Goal: Task Accomplishment & Management: Manage account settings

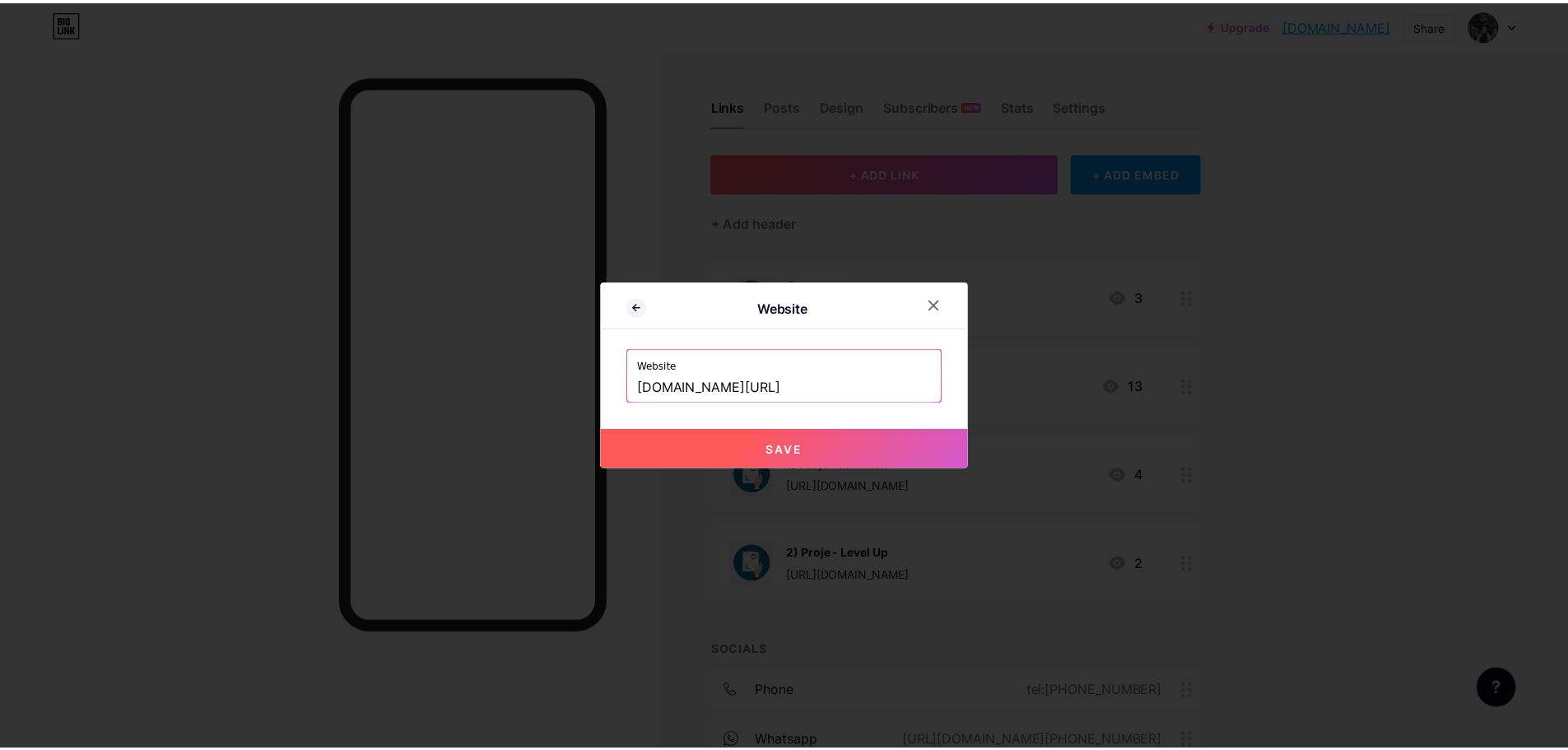
scroll to position [290, 0]
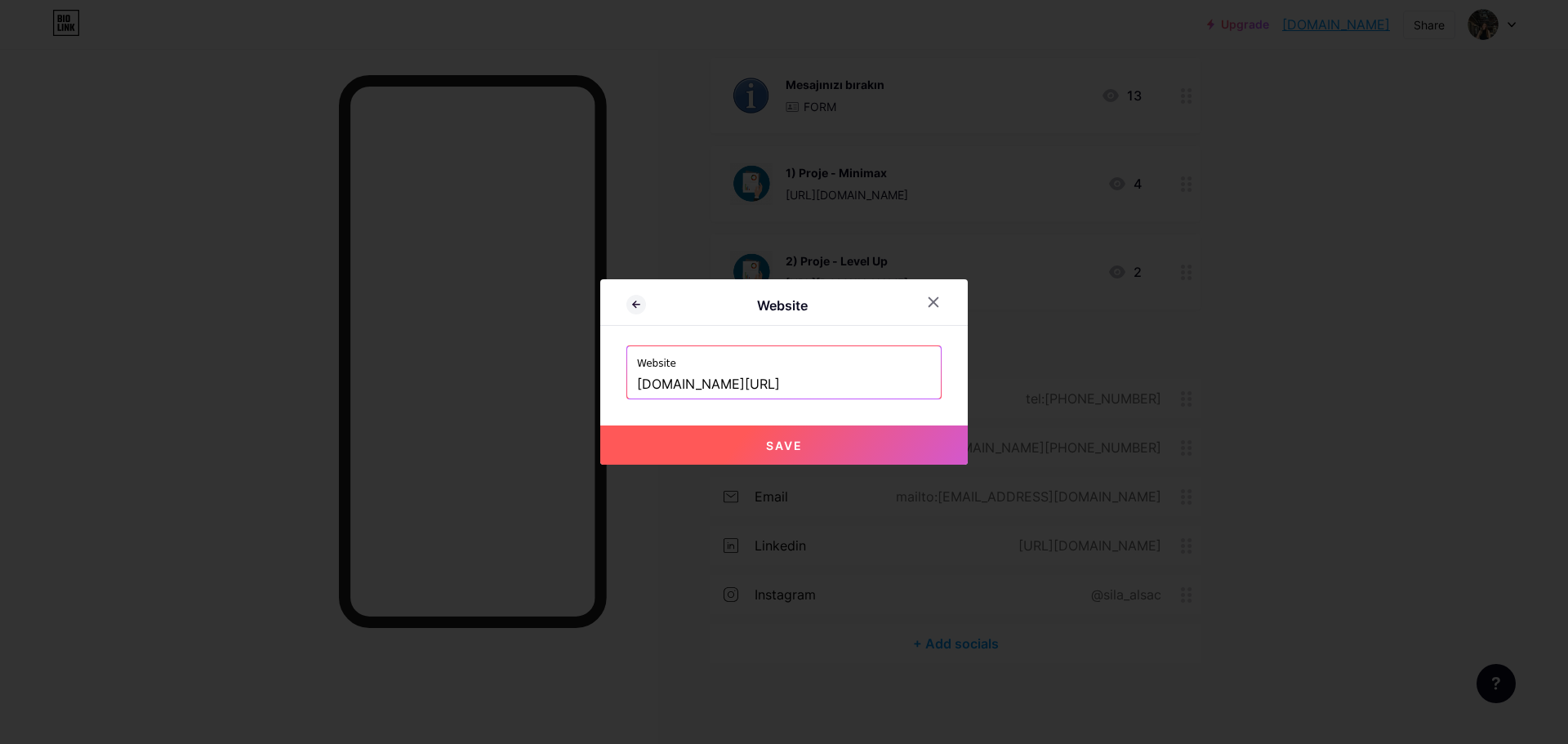
click at [922, 312] on div at bounding box center [933, 302] width 29 height 29
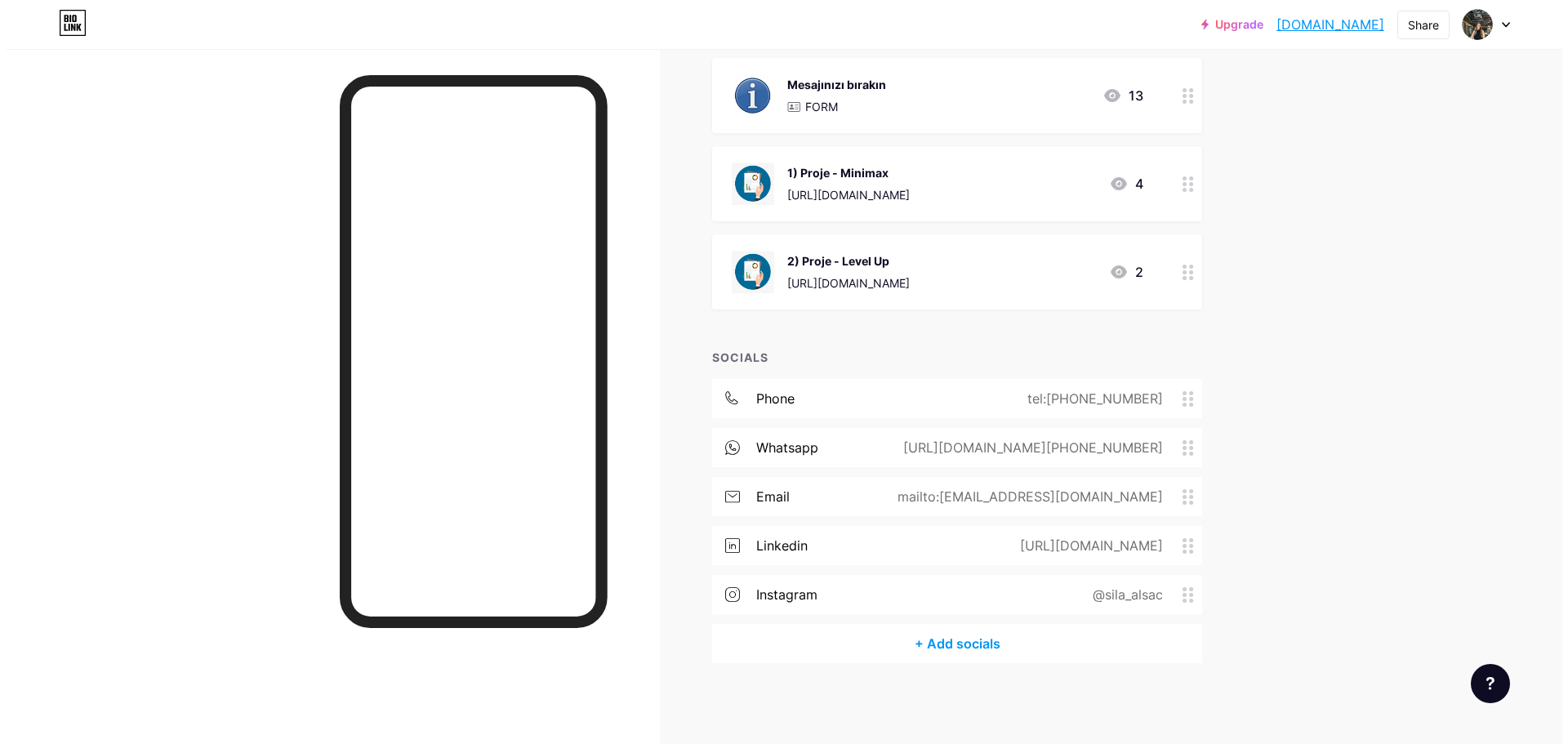
scroll to position [43, 0]
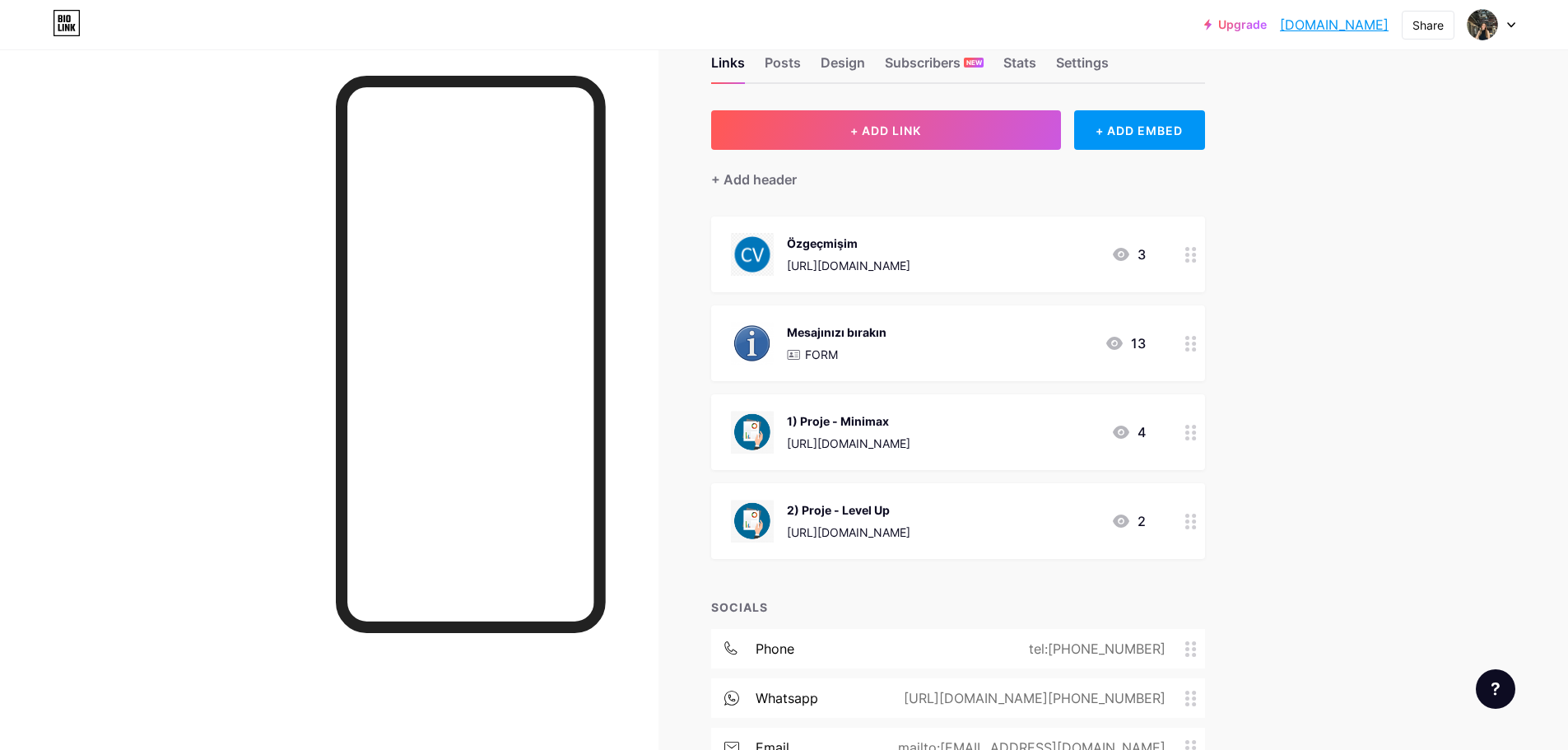
click at [866, 245] on div "Özgeçmişim" at bounding box center [848, 243] width 123 height 17
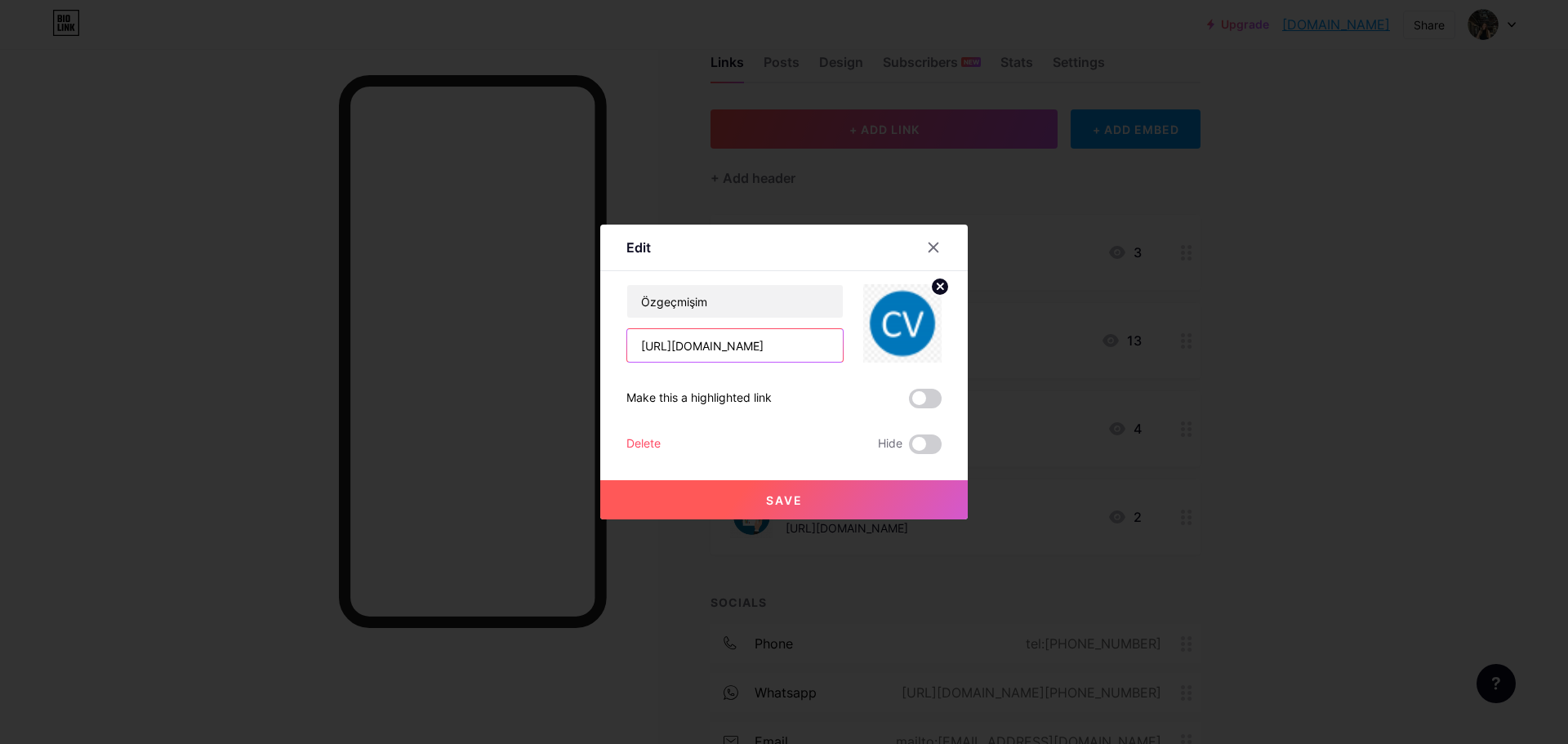
click at [723, 342] on input "[URL][DOMAIN_NAME]" at bounding box center [734, 346] width 216 height 32
paste input "AqJn5pC6dB2t0RrIJR54CGsXwB2JpuVP/view?usp=sharing"
drag, startPoint x: 749, startPoint y: 347, endPoint x: 1620, endPoint y: 499, distance: 884.2
click at [1567, 499] on html "Upgrade silaalsac.bio.l... [DOMAIN_NAME] Share Switch accounts [PERSON_NAME] [D…" at bounding box center [784, 473] width 1568 height 1033
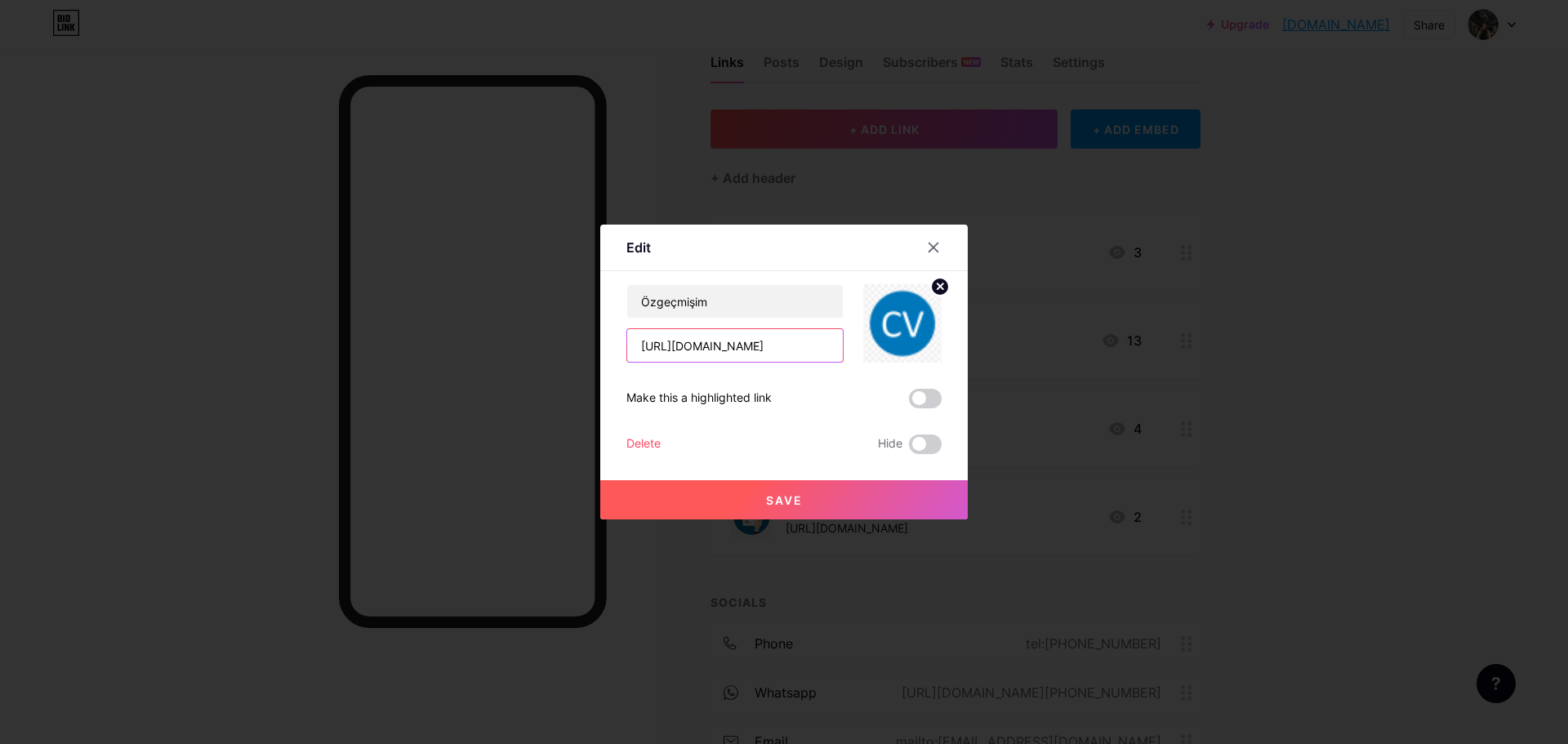
scroll to position [0, 236]
type input "[URL][DOMAIN_NAME]"
click at [820, 493] on button "Save" at bounding box center [784, 500] width 368 height 39
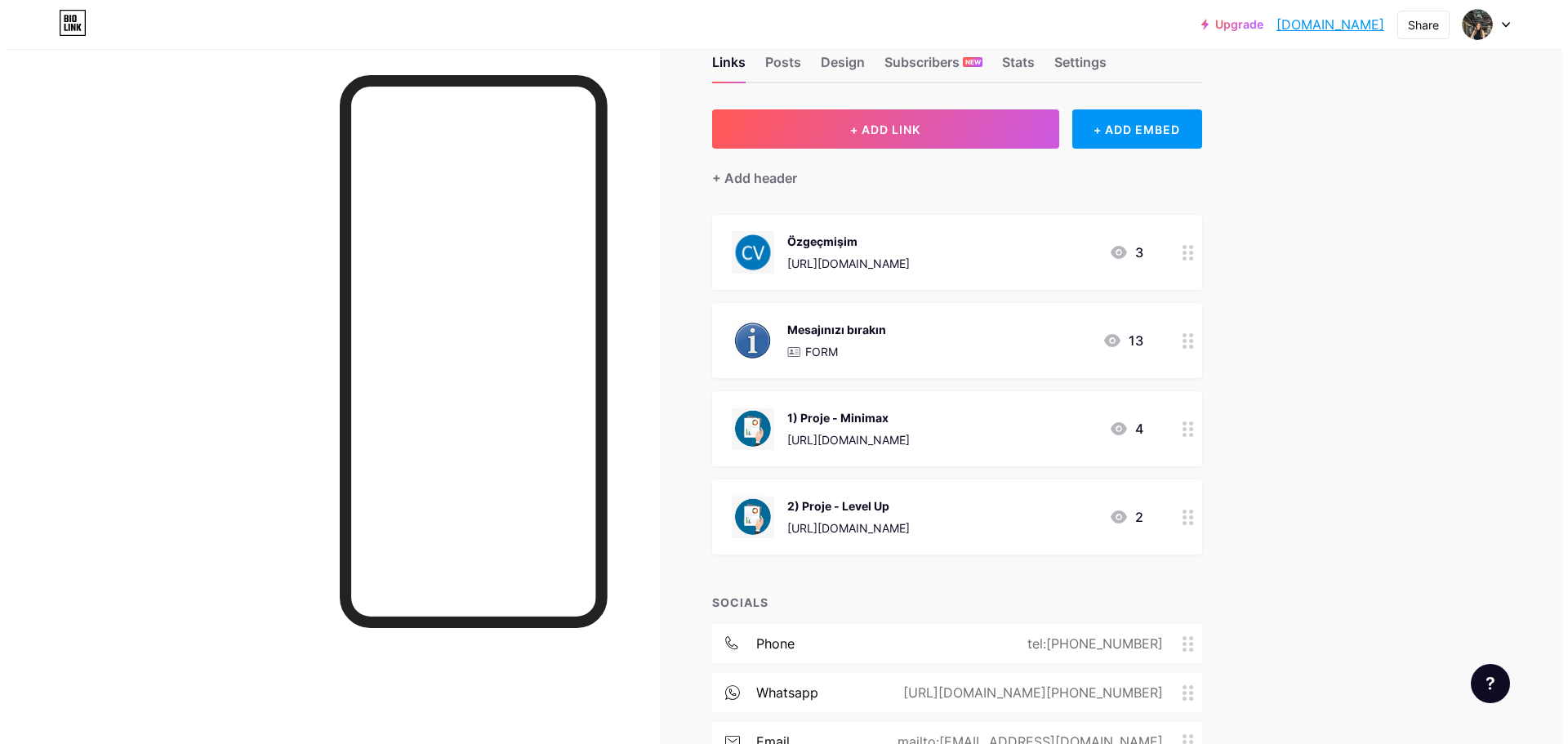
scroll to position [0, 0]
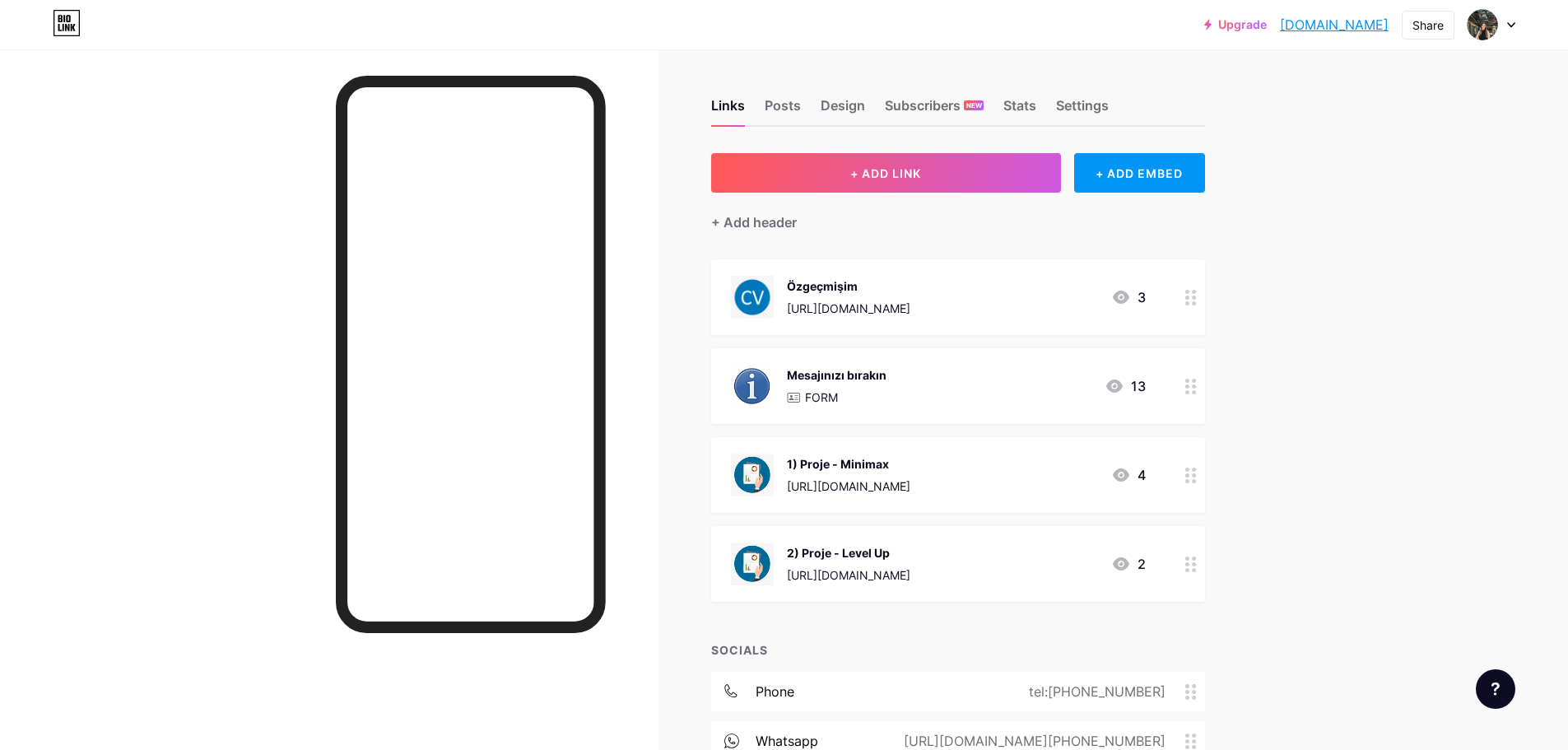
click at [1521, 25] on div "Upgrade silaalsac.bio.l... [DOMAIN_NAME] Share Switch accounts [PERSON_NAME] [D…" at bounding box center [784, 24] width 1568 height 30
click at [1506, 27] on div at bounding box center [1491, 24] width 48 height 30
drag, startPoint x: 1336, startPoint y: 230, endPoint x: 1325, endPoint y: 226, distance: 11.7
click at [1336, 230] on li "Logout" at bounding box center [1412, 231] width 204 height 44
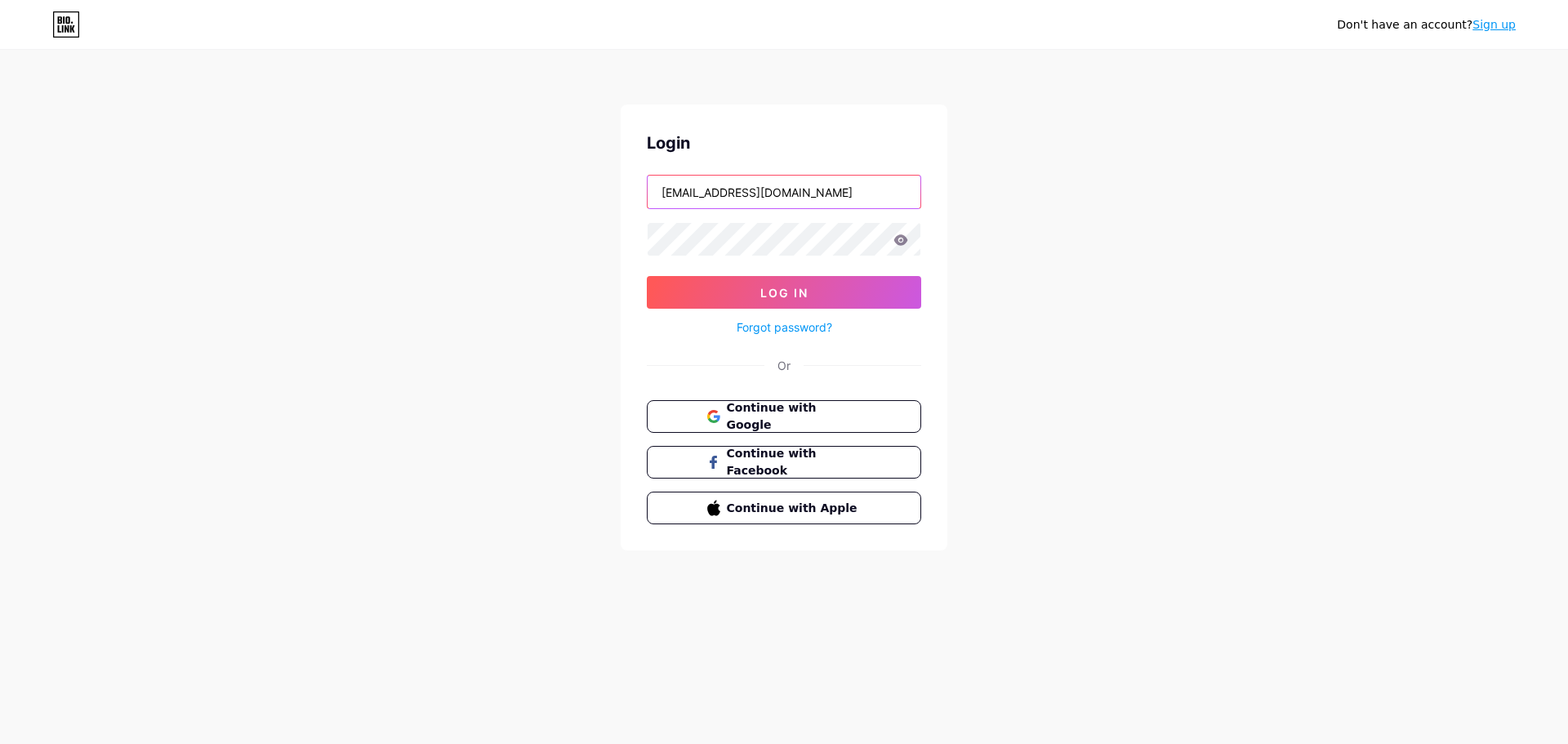
click at [714, 183] on input "[EMAIL_ADDRESS][DOMAIN_NAME]" at bounding box center [784, 192] width 273 height 32
click at [744, 194] on input "[EMAIL_ADDRESS][DOMAIN_NAME]" at bounding box center [784, 192] width 273 height 32
type input "[EMAIL_ADDRESS][DOMAIN_NAME]"
click at [647, 277] on button "Log In" at bounding box center [784, 293] width 274 height 32
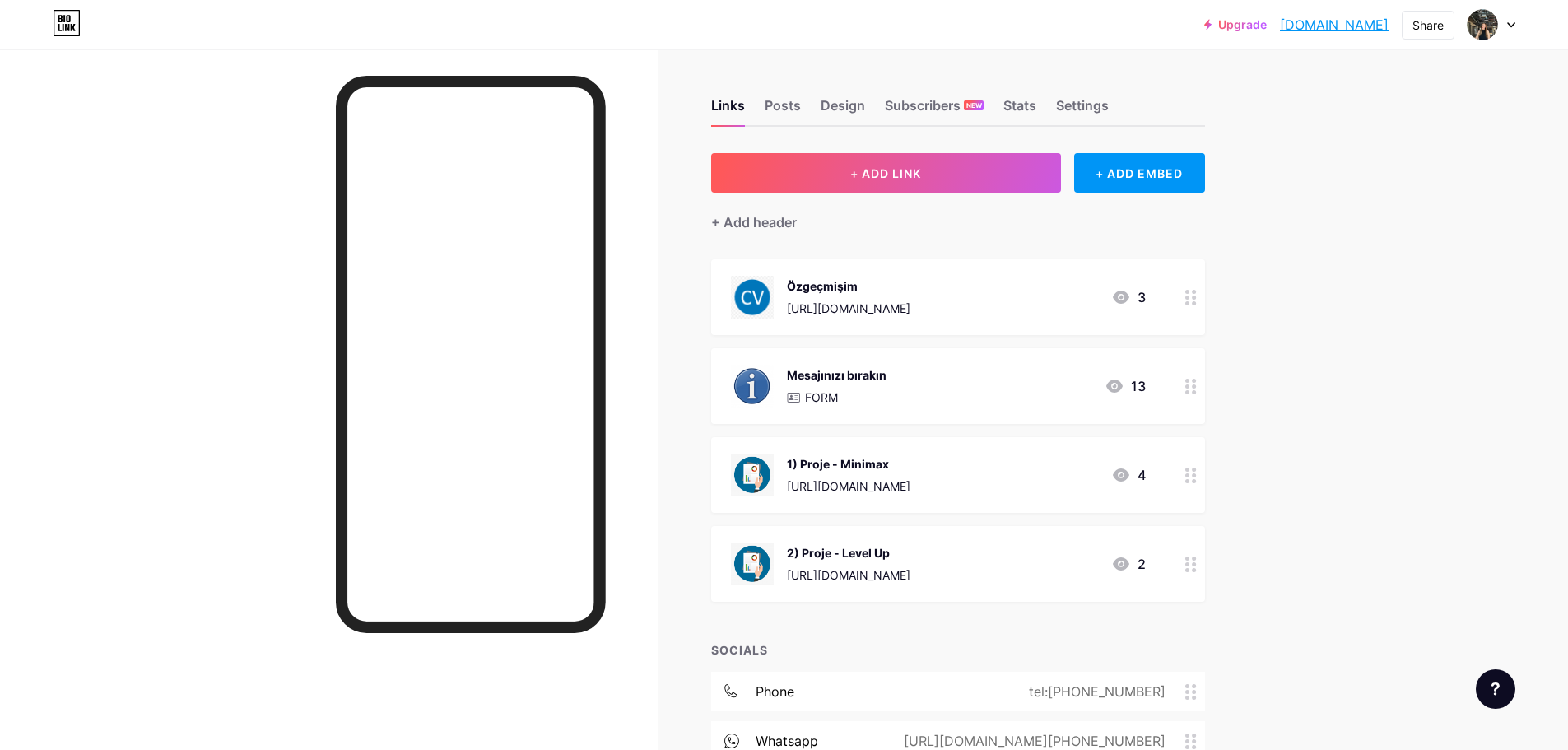
click at [1519, 20] on div "Upgrade silaalsac.bio.l... [DOMAIN_NAME] Share Switch accounts [PERSON_NAME] [D…" at bounding box center [784, 24] width 1568 height 30
click at [1512, 20] on div at bounding box center [1491, 24] width 48 height 30
click at [1362, 235] on li "Logout" at bounding box center [1412, 231] width 204 height 44
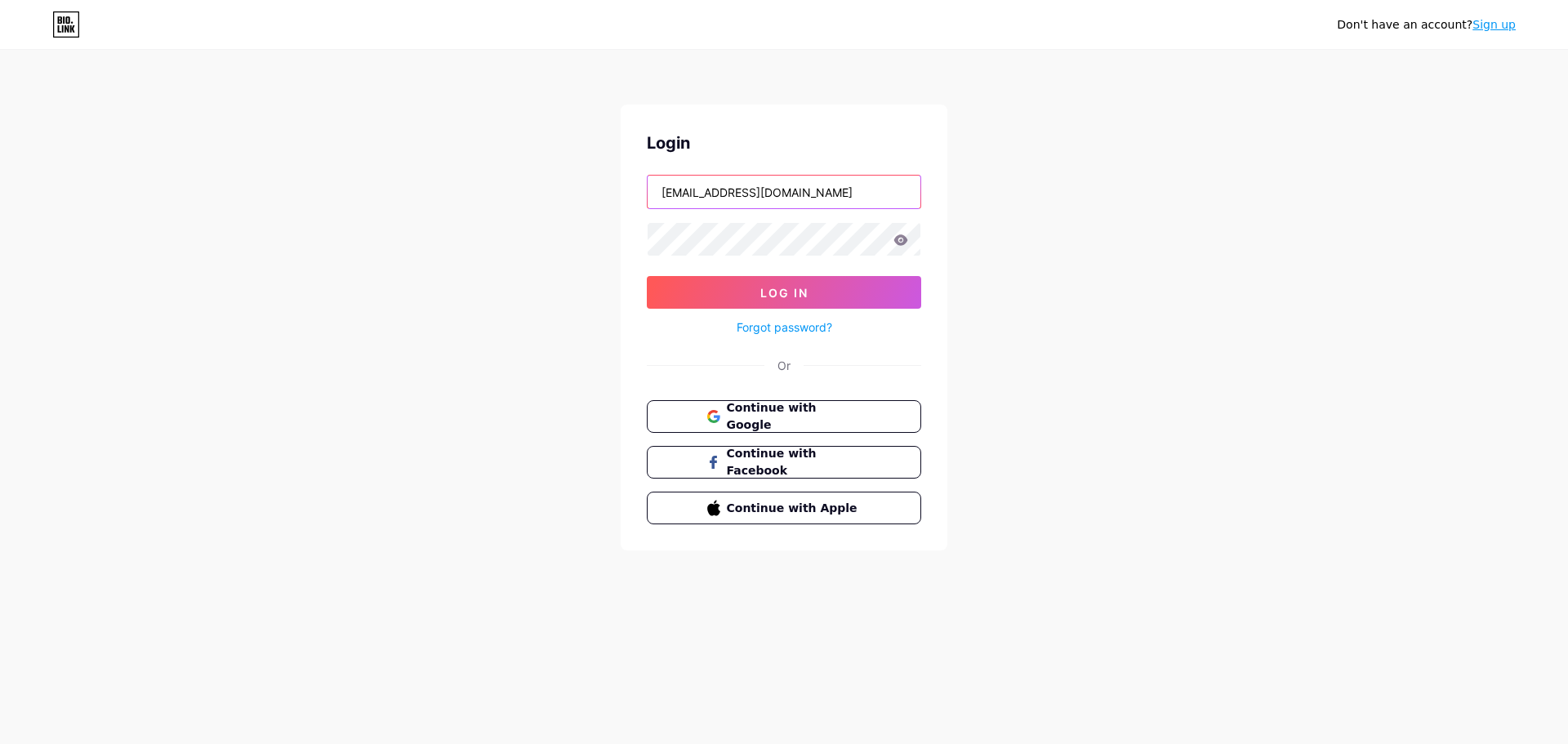
click at [718, 196] on input "[EMAIL_ADDRESS][DOMAIN_NAME]" at bounding box center [784, 192] width 273 height 32
